Goal: Task Accomplishment & Management: Manage account settings

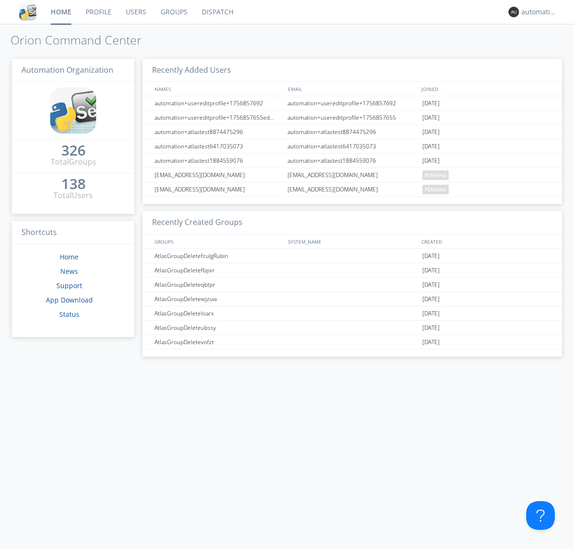
click at [217, 12] on link "Dispatch" at bounding box center [218, 12] width 46 height 24
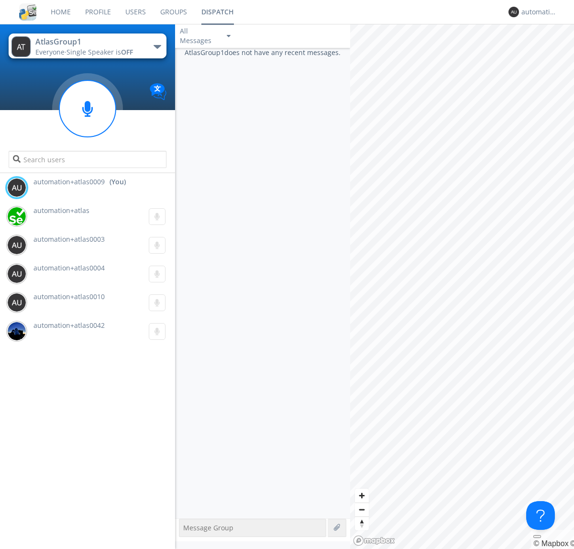
click at [157, 46] on div "button" at bounding box center [158, 47] width 8 height 4
click at [0, 0] on span "AtlasGroupDispatch5" at bounding box center [0, 0] width 0 height 0
click at [537, 12] on div "automation+atlas0009" at bounding box center [540, 12] width 36 height 10
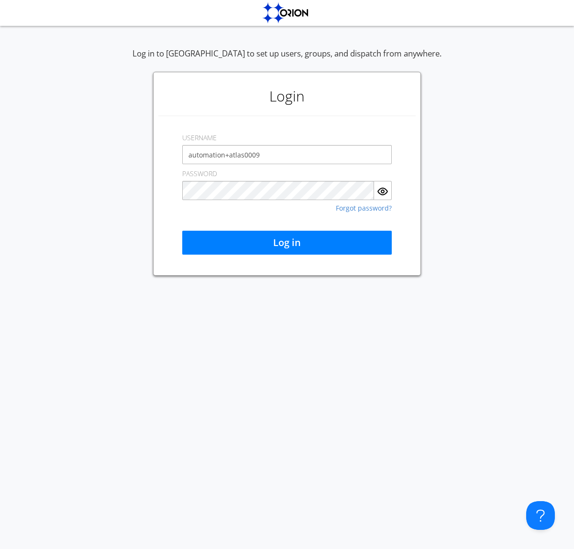
type input "automation+atlas0009"
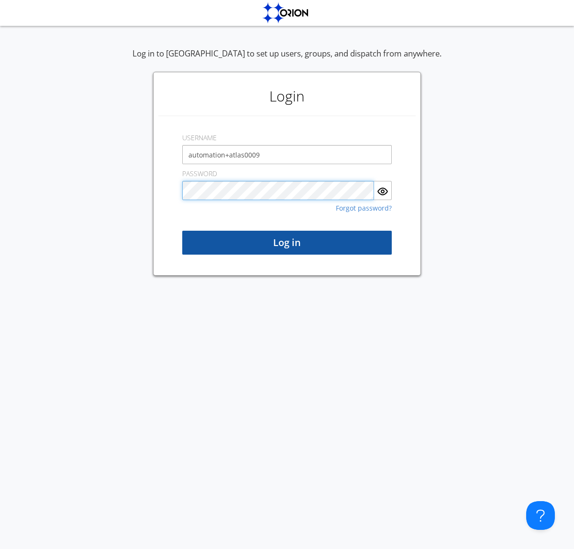
click at [287, 243] on button "Log in" at bounding box center [287, 243] width 210 height 24
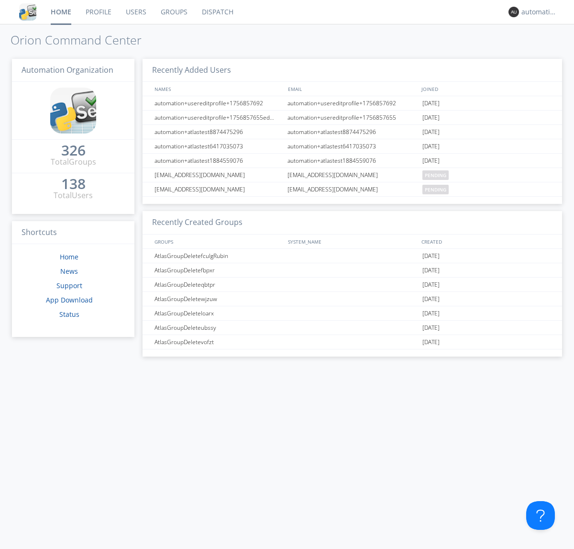
click at [217, 12] on link "Dispatch" at bounding box center [218, 12] width 46 height 24
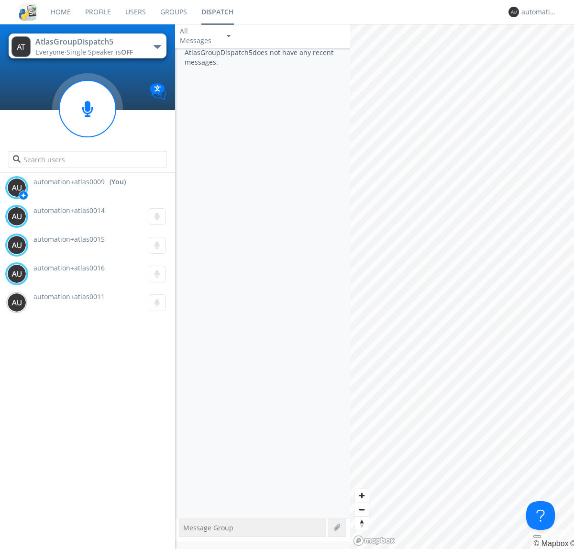
click at [157, 46] on div "button" at bounding box center [158, 47] width 8 height 4
click at [0, 0] on span "AtlasGroup1" at bounding box center [0, 0] width 0 height 0
click at [537, 12] on div "automation+atlas0009" at bounding box center [540, 12] width 36 height 10
click at [544, 50] on div "Log Out" at bounding box center [544, 50] width 49 height 17
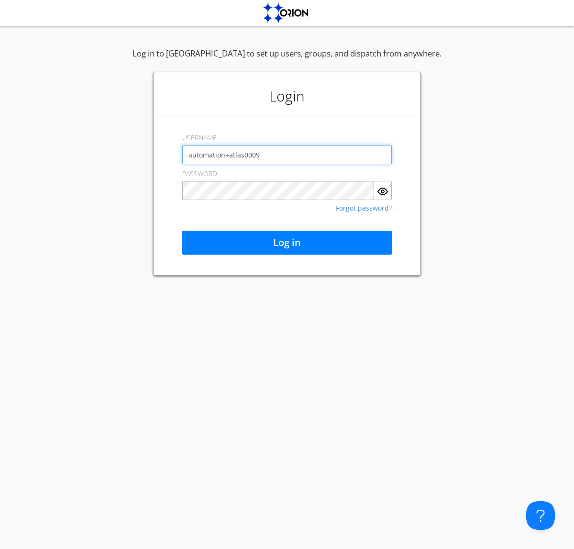
type input "automation+atlas0009"
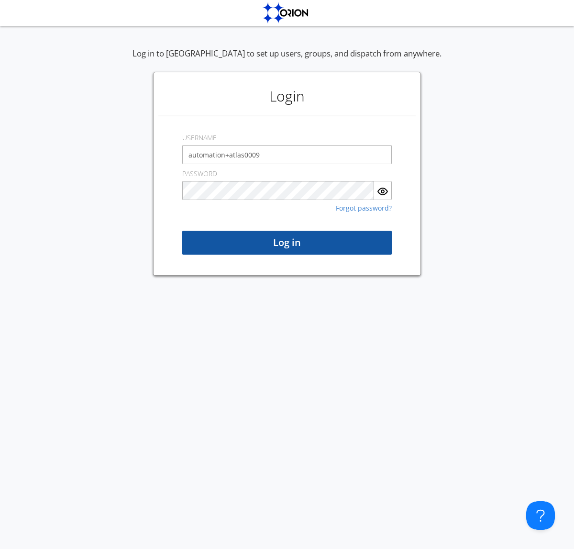
click at [287, 243] on button "Log in" at bounding box center [287, 243] width 210 height 24
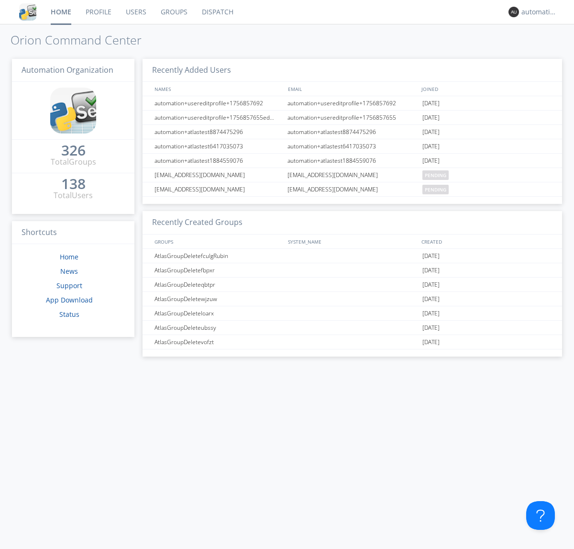
click at [217, 12] on link "Dispatch" at bounding box center [218, 12] width 46 height 24
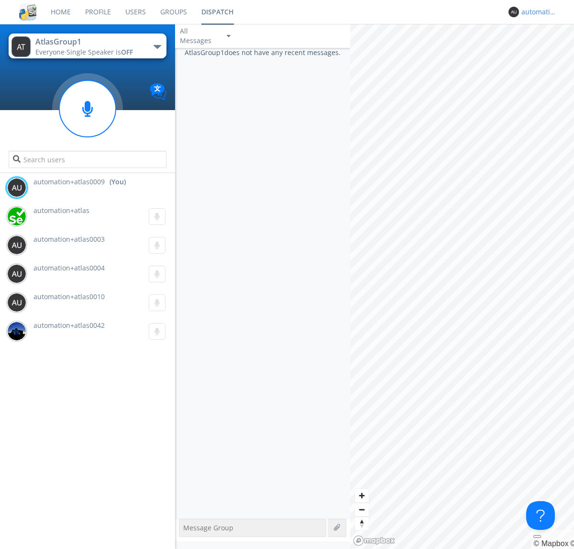
click at [537, 12] on div "automation+atlas0009" at bounding box center [540, 12] width 36 height 10
